Goal: Task Accomplishment & Management: Complete application form

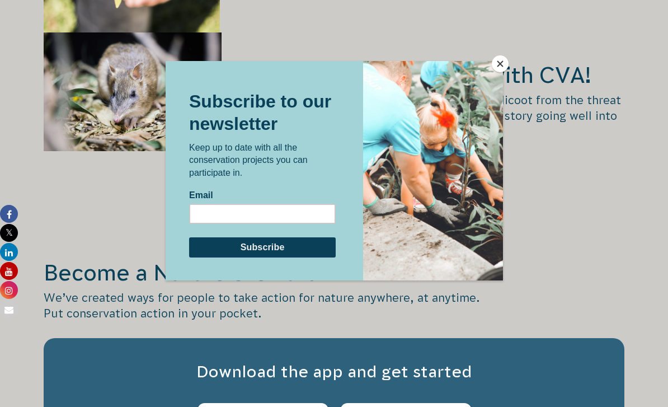
scroll to position [1719, 0]
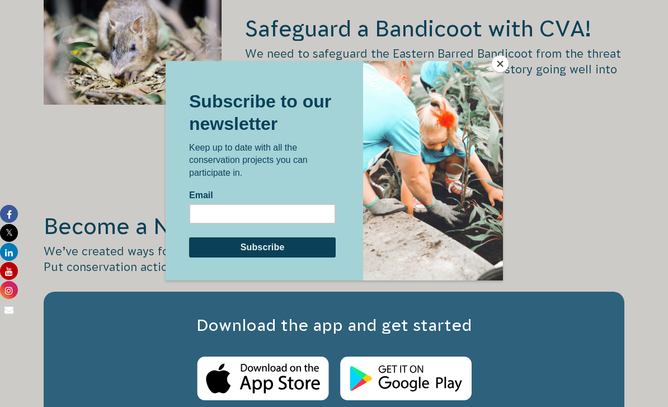
click at [508, 67] on button "Close" at bounding box center [500, 63] width 17 height 17
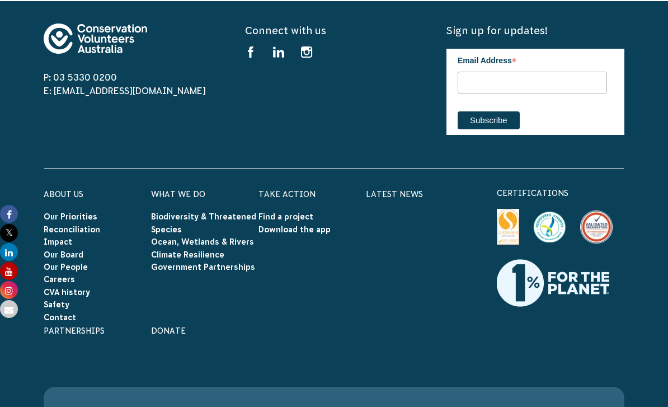
scroll to position [3588, 0]
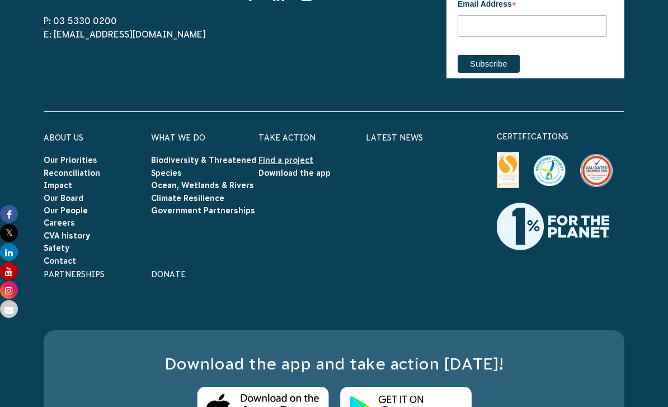
click at [307, 156] on link "Find a project" at bounding box center [285, 160] width 55 height 9
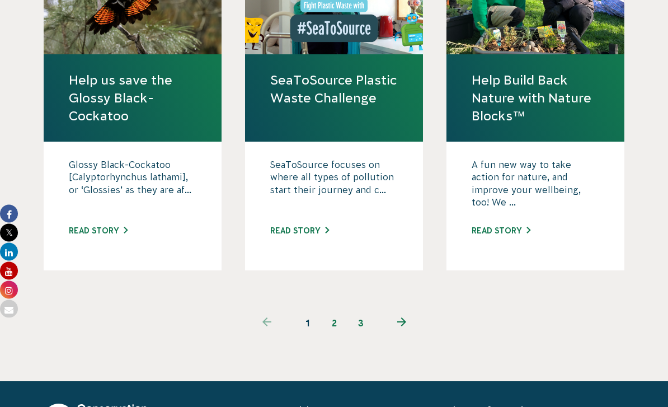
scroll to position [1151, 0]
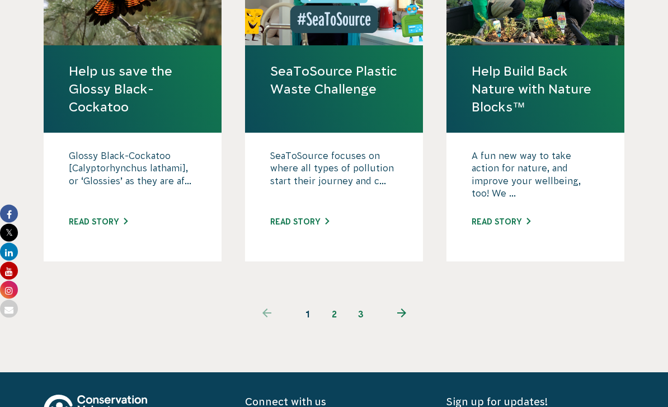
click at [412, 301] on link "next page" at bounding box center [401, 314] width 54 height 27
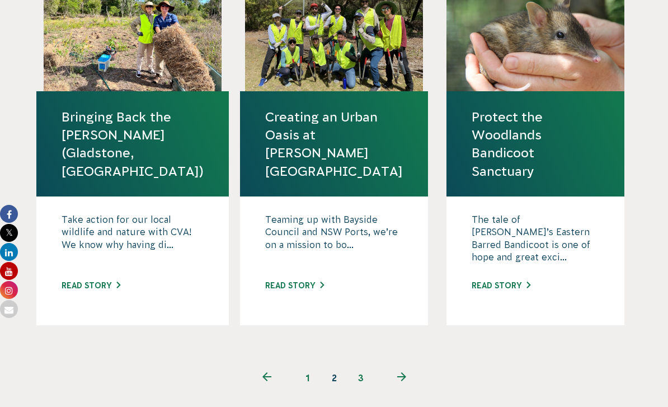
scroll to position [1155, 0]
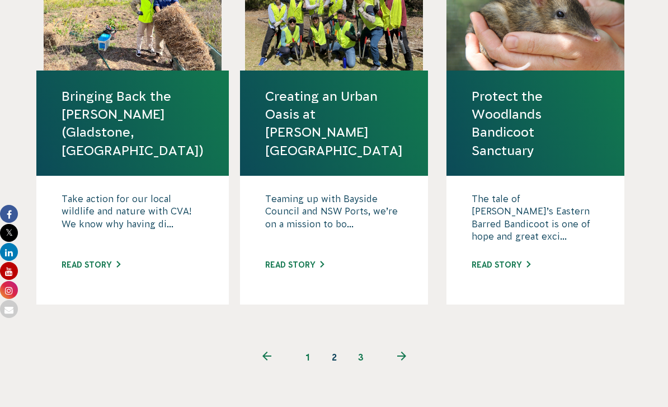
click at [402, 343] on link "next page" at bounding box center [401, 356] width 54 height 27
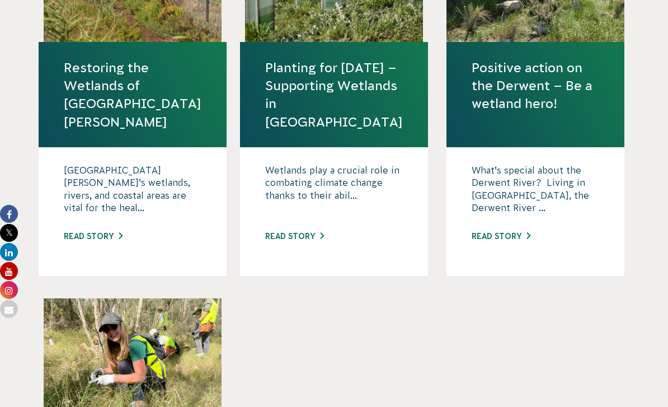
scroll to position [372, 0]
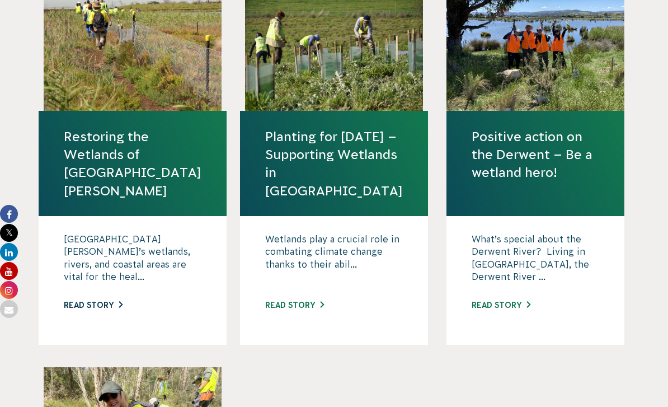
click at [120, 300] on link "Read story" at bounding box center [93, 304] width 59 height 9
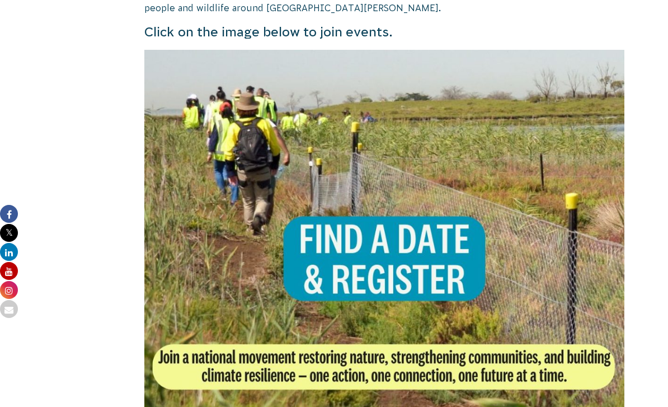
scroll to position [670, 0]
